Goal: Task Accomplishment & Management: Manage account settings

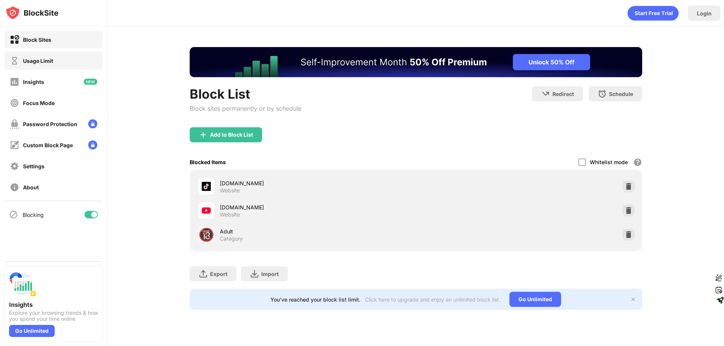
click at [53, 61] on div "Usage Limit" at bounding box center [38, 61] width 30 height 6
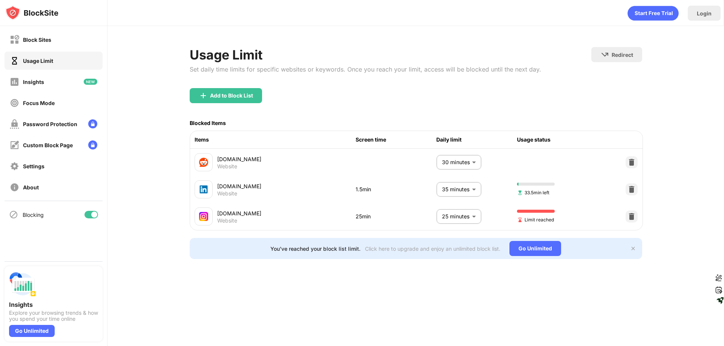
click at [465, 214] on body "Block Sites Usage Limit Insights Focus Mode Password Protection Custom Block Pa…" at bounding box center [362, 173] width 724 height 346
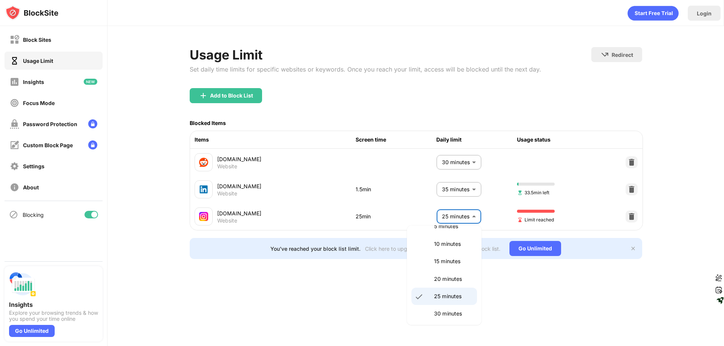
scroll to position [51, 0]
click at [450, 294] on p "30 minutes" at bounding box center [453, 296] width 38 height 8
type input "**"
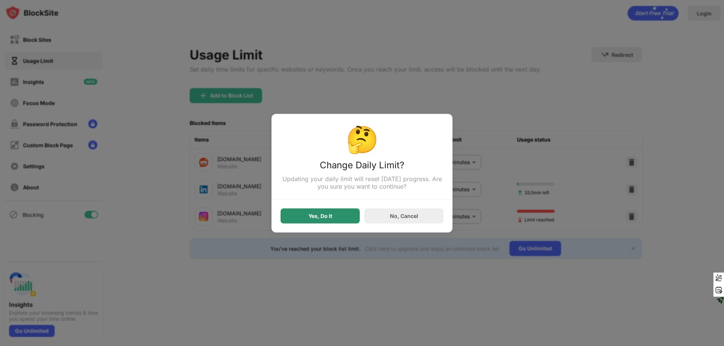
click at [336, 223] on div "Yes, Do It" at bounding box center [319, 215] width 79 height 15
